Goal: Task Accomplishment & Management: Use online tool/utility

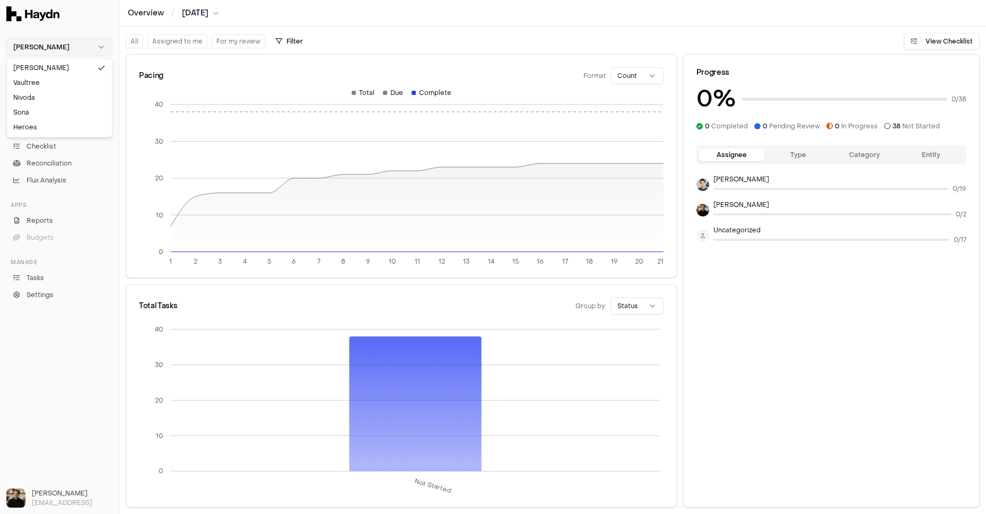
click at [61, 49] on html "[PERSON_NAME] Chat Inbox 4 Close Overview Checklist Reconciliation Flux Analysi…" at bounding box center [493, 257] width 986 height 514
click at [36, 95] on div "Nivoda" at bounding box center [59, 97] width 101 height 15
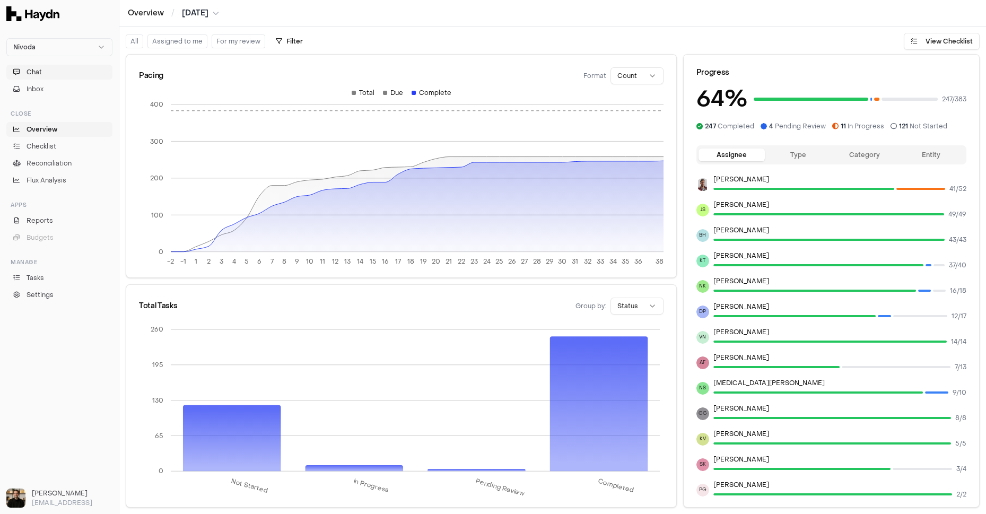
click at [57, 67] on button "Chat" at bounding box center [59, 72] width 106 height 15
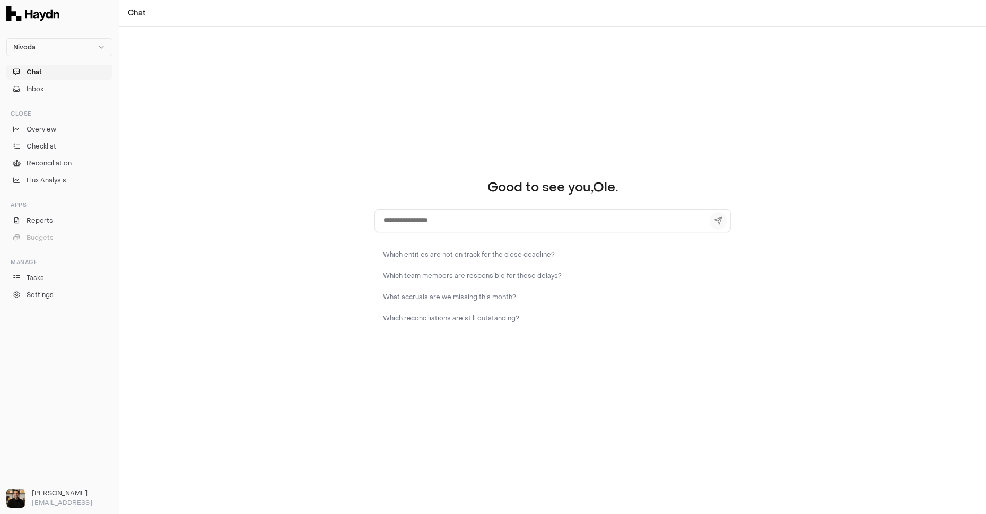
click at [424, 218] on textarea at bounding box center [553, 220] width 357 height 23
click at [444, 223] on textarea at bounding box center [553, 220] width 357 height 23
type textarea "**********"
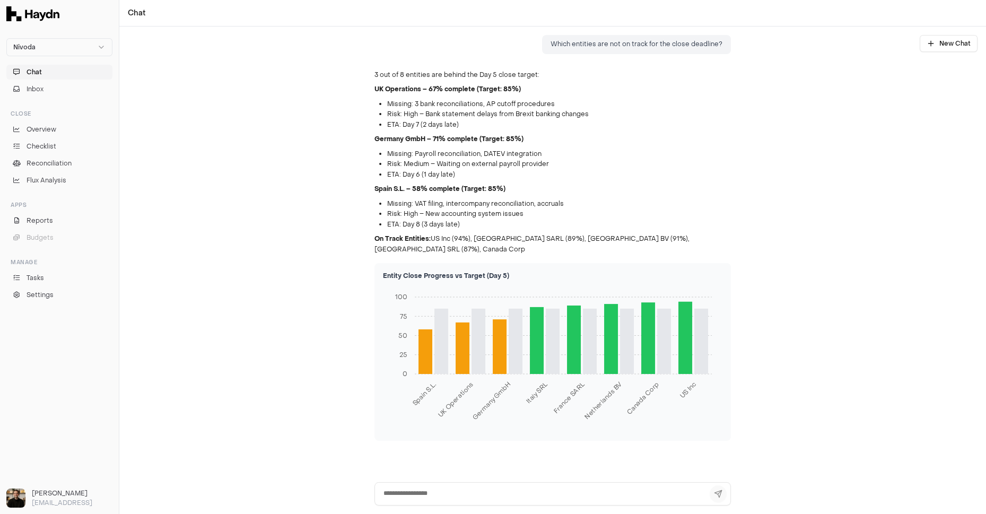
scroll to position [13, 0]
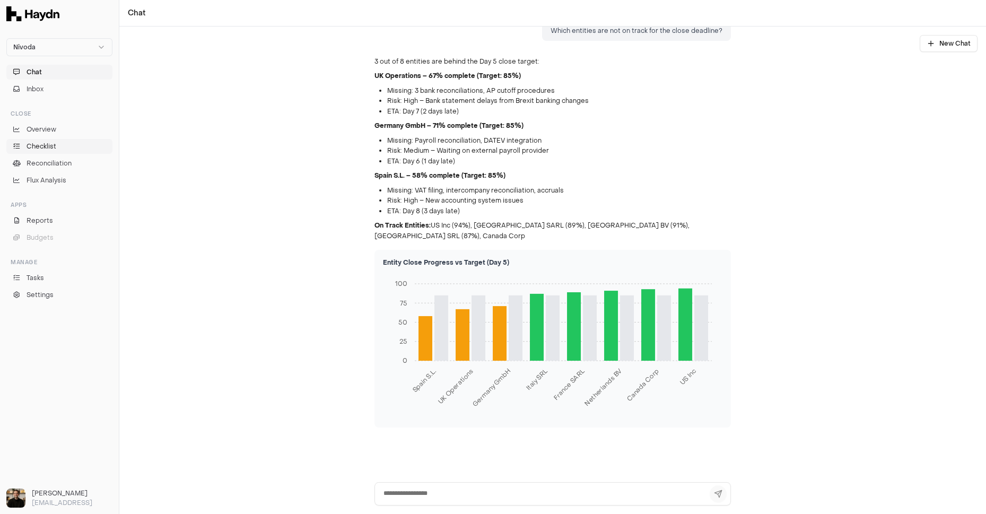
click at [47, 142] on span "Checklist" at bounding box center [42, 147] width 30 height 10
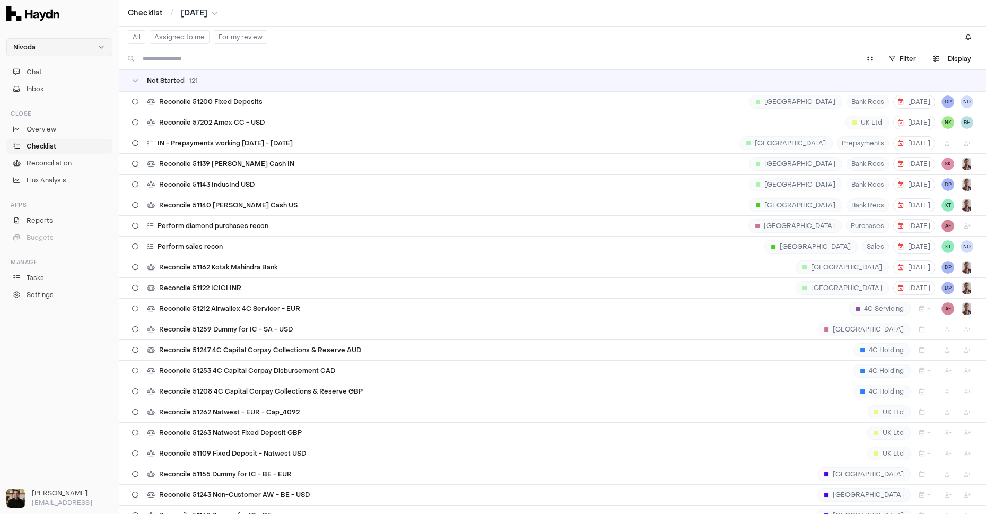
click at [40, 46] on html "Nivoda Chat Inbox Close Overview Checklist Reconciliation Flux Analysis Apps Re…" at bounding box center [493, 257] width 986 height 514
click at [41, 68] on div "[PERSON_NAME]" at bounding box center [59, 67] width 101 height 15
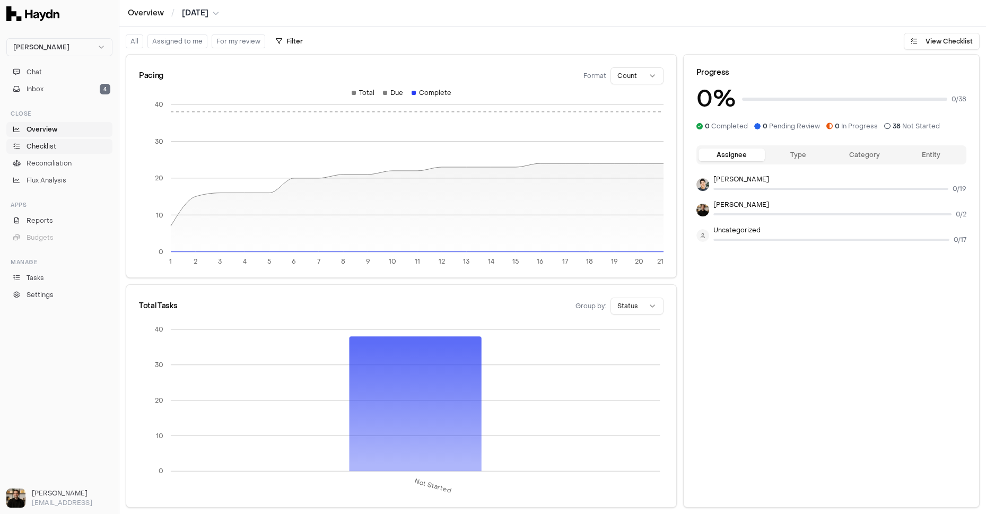
click at [49, 139] on link "Checklist" at bounding box center [59, 146] width 106 height 15
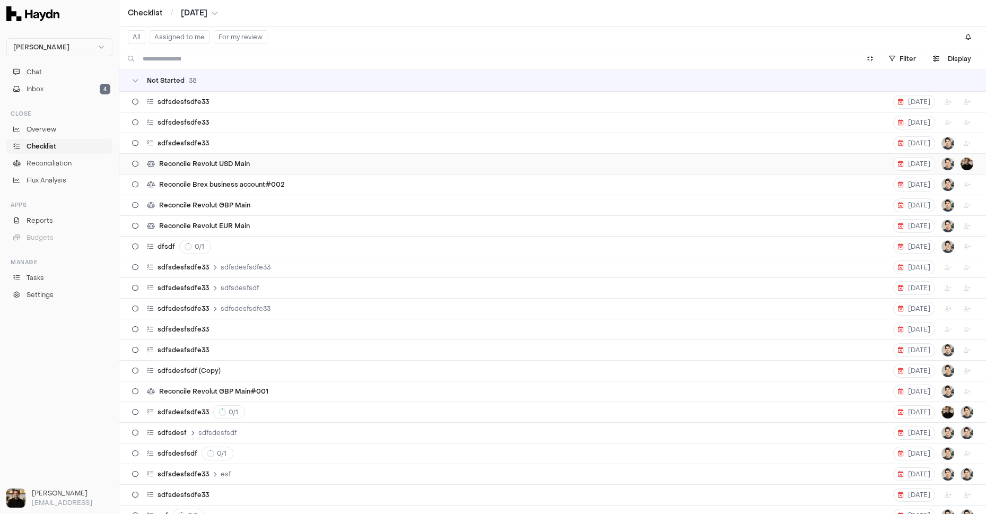
click at [259, 155] on div "Reconcile Revolut USD Main [DATE]" at bounding box center [552, 164] width 841 height 20
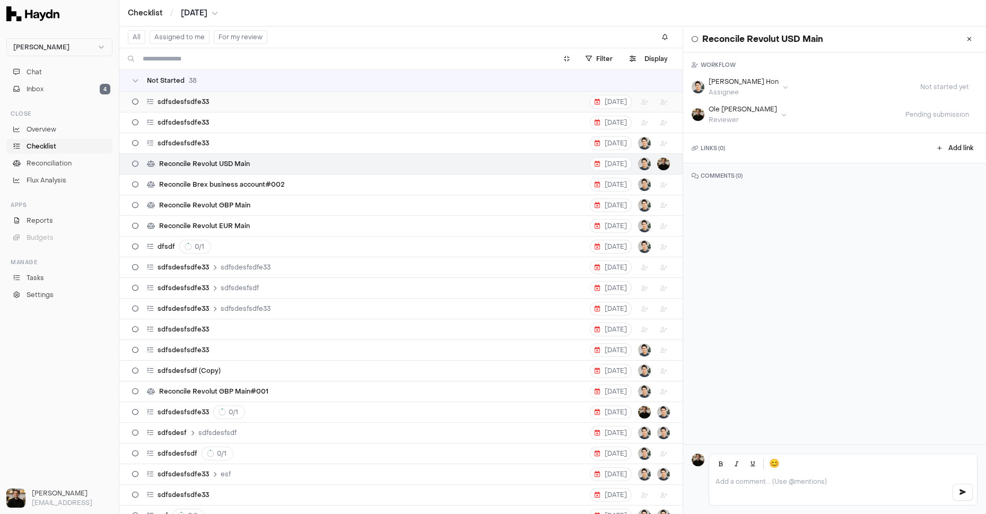
click at [295, 106] on div "sdfsdesfsdfe33 [DATE]" at bounding box center [401, 102] width 538 height 20
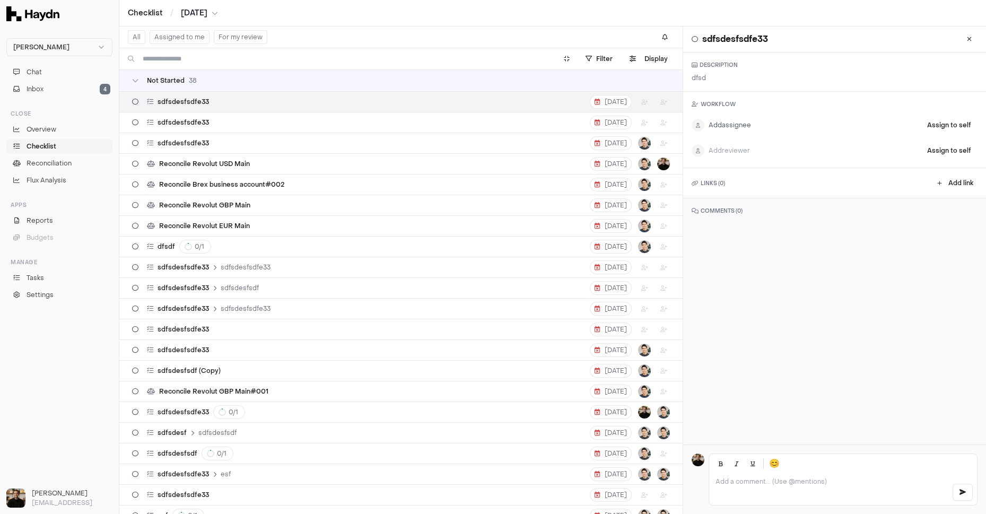
click at [729, 129] on html "Haydn Chat Inbox 4 Close Overview Checklist Reconciliation Flux Analysis Apps R…" at bounding box center [493, 257] width 986 height 514
click at [813, 124] on html "Haydn Chat Inbox 4 Close Overview Checklist Reconciliation Flux Analysis Apps R…" at bounding box center [493, 257] width 986 height 514
click at [747, 123] on html "Haydn Chat Inbox 4 Close Overview Checklist Reconciliation Flux Analysis Apps R…" at bounding box center [493, 257] width 986 height 514
click at [742, 146] on span "[PERSON_NAME]" at bounding box center [757, 145] width 56 height 8
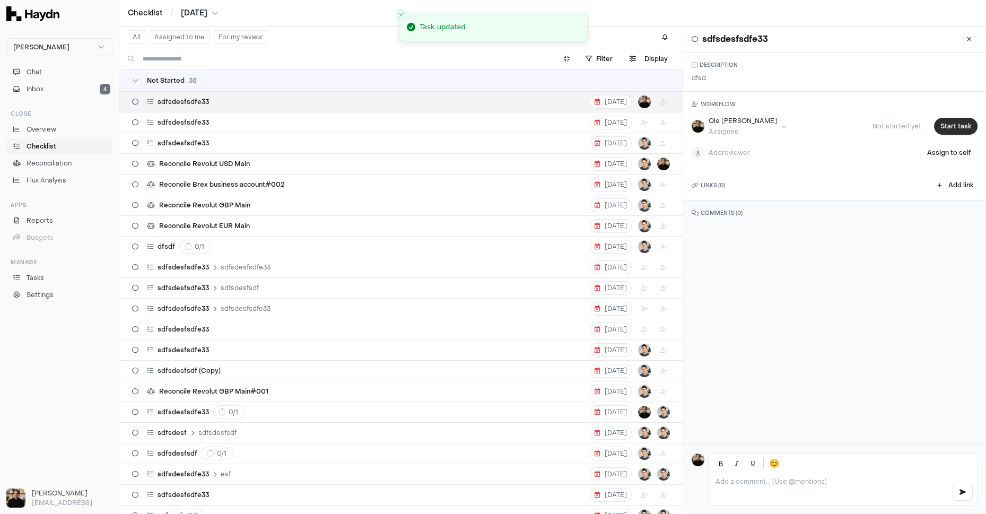
click at [957, 129] on button "Start task" at bounding box center [956, 126] width 44 height 17
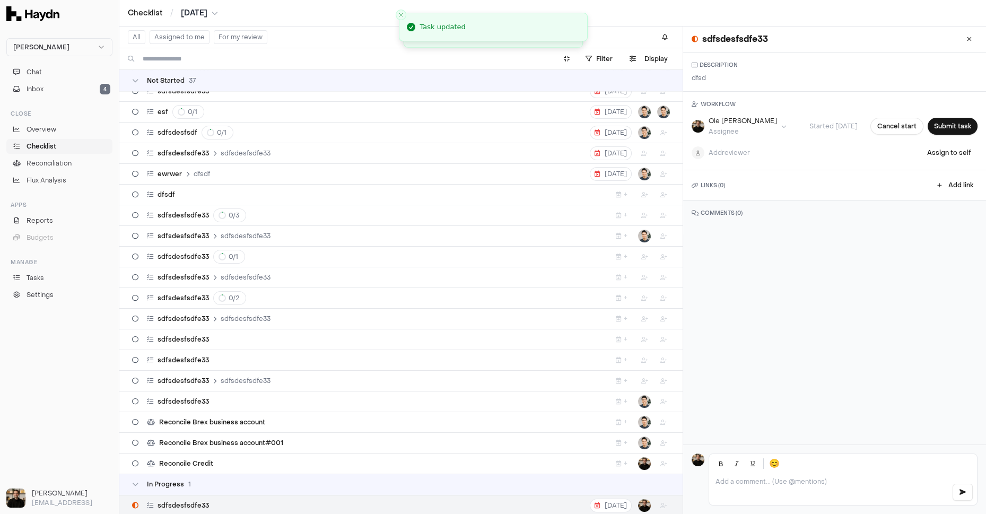
scroll to position [396, 0]
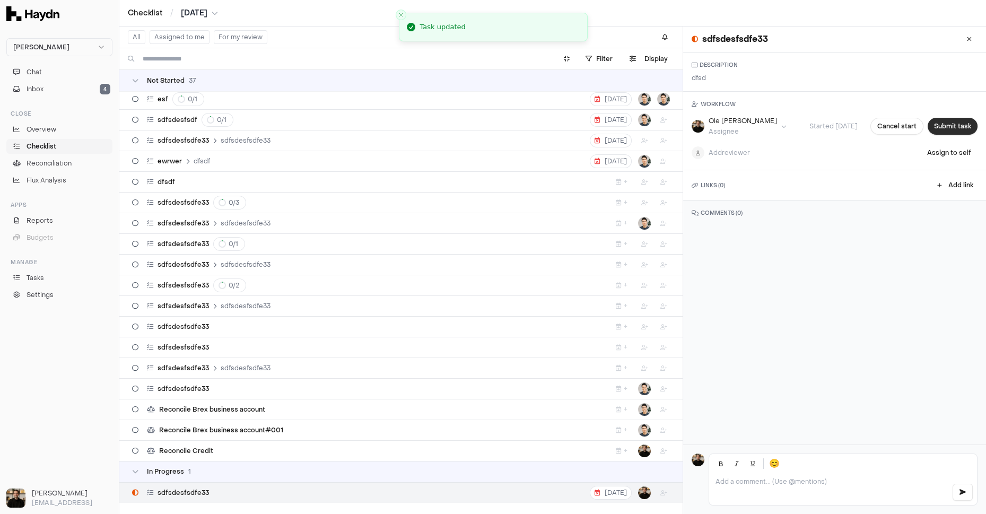
click at [946, 123] on button "Submit task" at bounding box center [953, 126] width 50 height 17
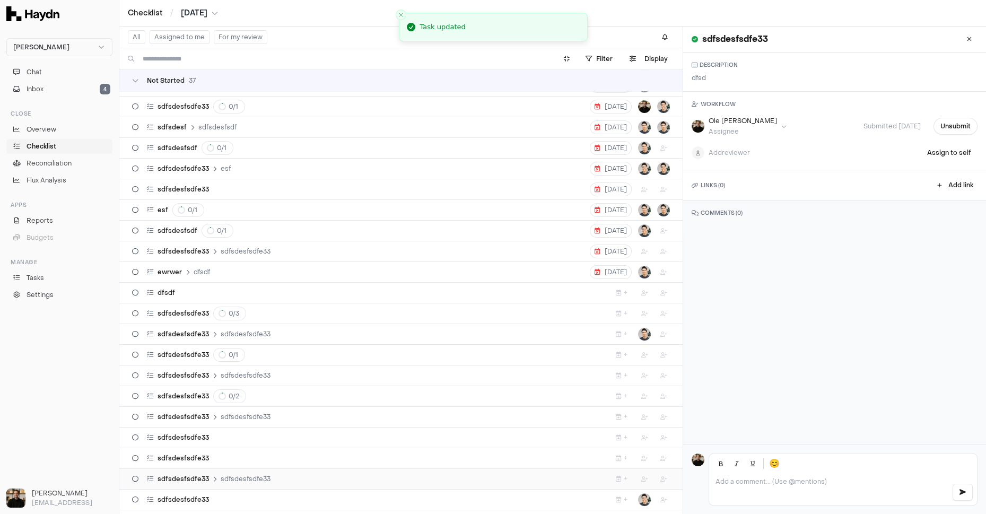
scroll to position [0, 0]
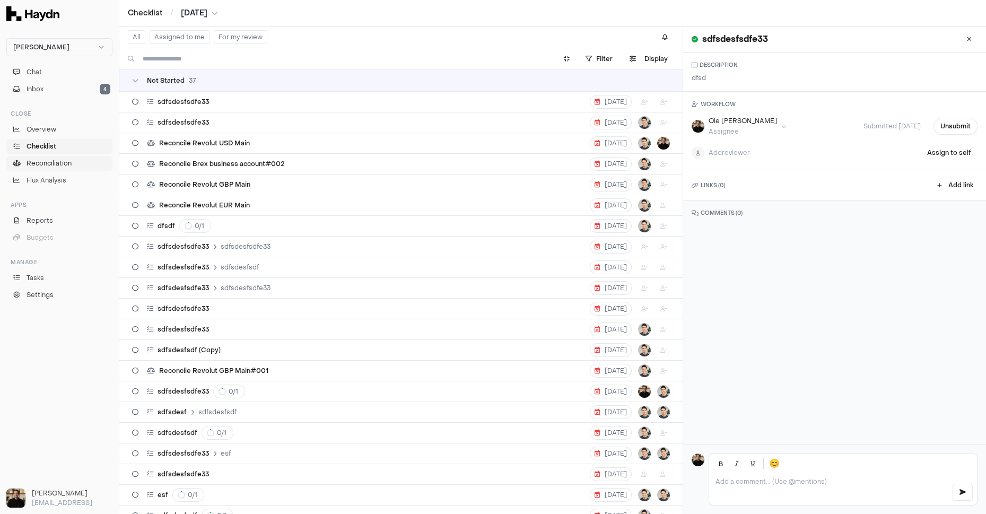
click at [49, 168] on link "Reconciliation" at bounding box center [59, 163] width 106 height 15
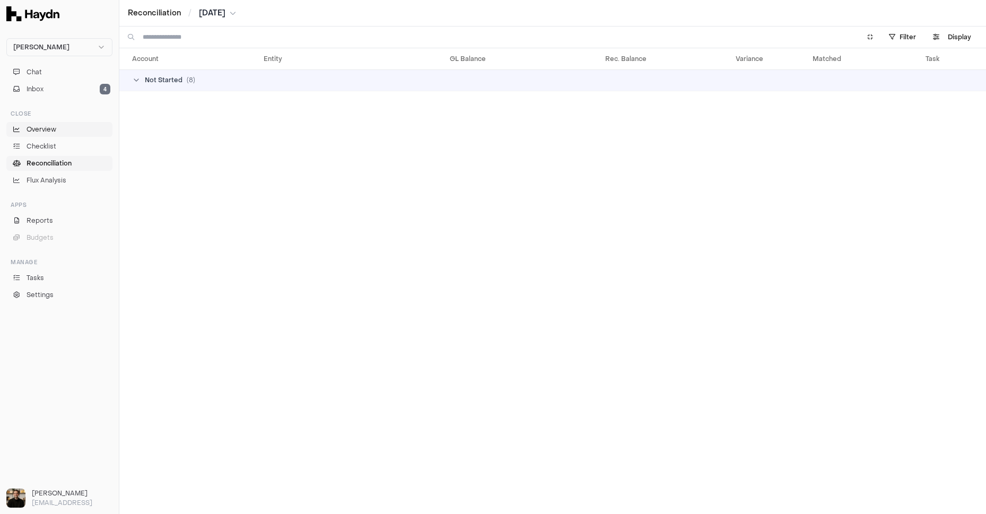
click at [37, 125] on span "Overview" at bounding box center [42, 130] width 30 height 10
